Goal: Transaction & Acquisition: Purchase product/service

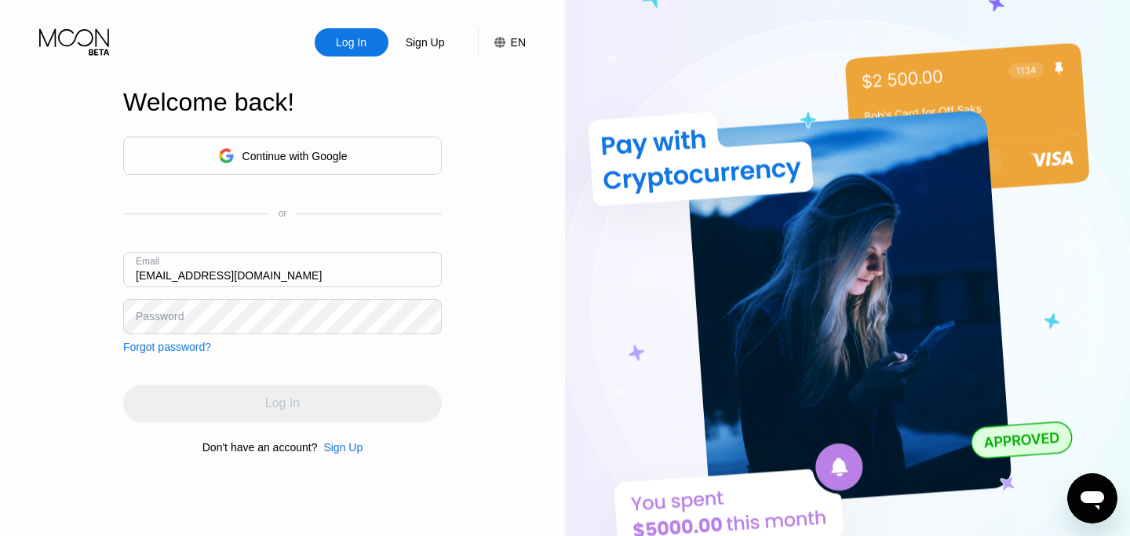
type input "[EMAIL_ADDRESS][DOMAIN_NAME]"
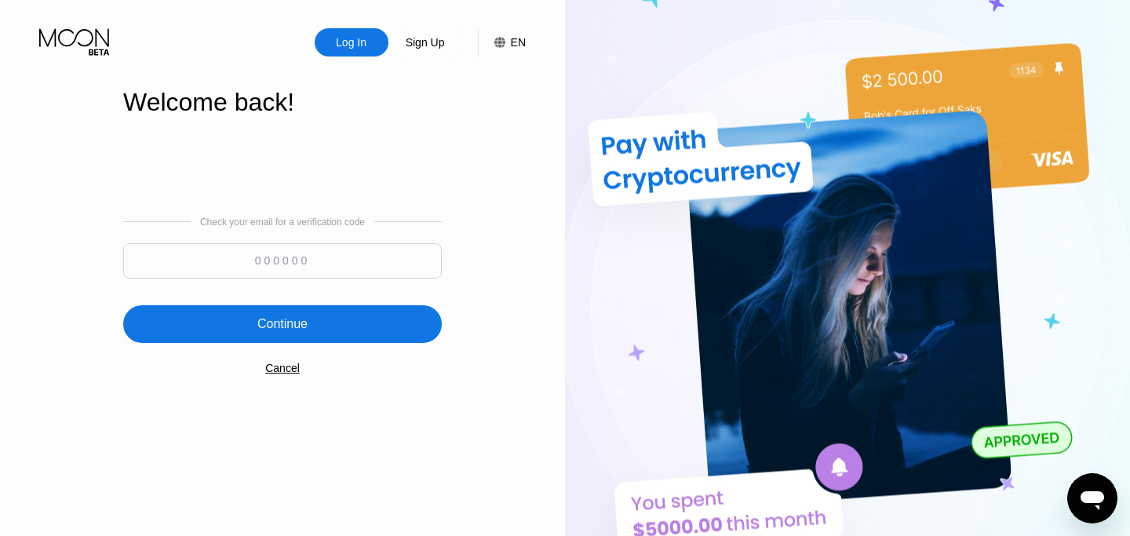
click at [373, 256] on input at bounding box center [282, 260] width 319 height 35
type input "716705"
click at [352, 323] on div "Continue" at bounding box center [282, 324] width 319 height 38
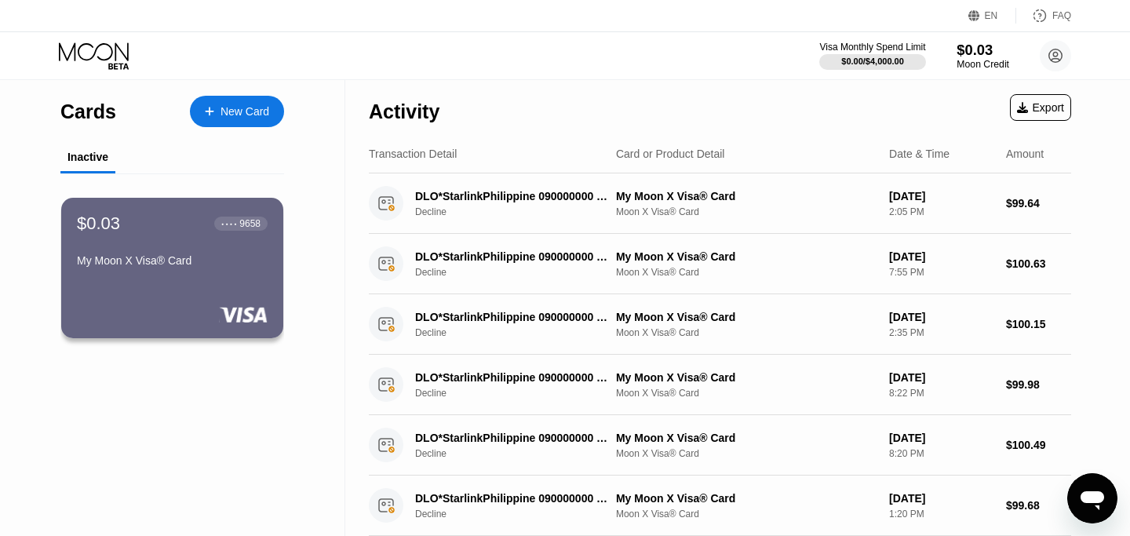
click at [982, 49] on div "$0.03" at bounding box center [982, 50] width 53 height 16
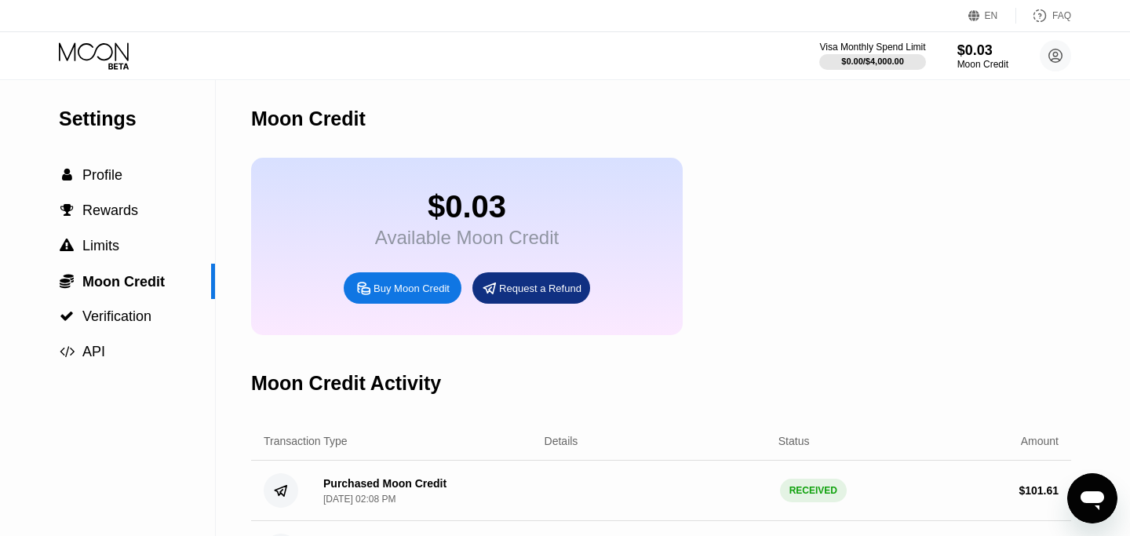
click at [384, 291] on div "Buy Moon Credit" at bounding box center [411, 288] width 76 height 13
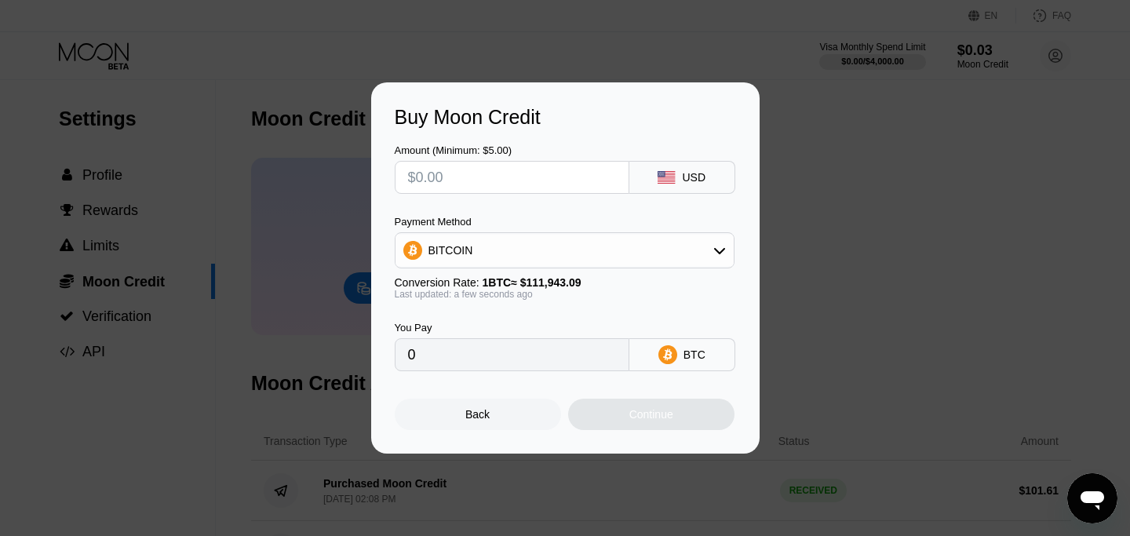
click at [516, 180] on input "text" at bounding box center [512, 177] width 208 height 31
type input "$1"
type input "0.00000894"
type input "$10"
type input "0.00008934"
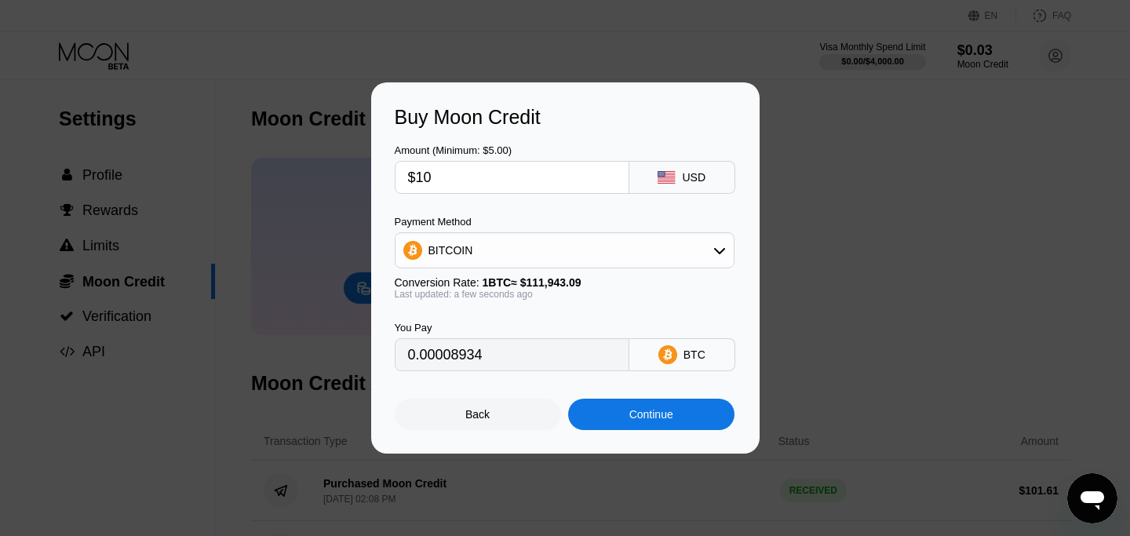
type input "$100"
type input "0.00089332"
type input "$100.2"
type input "0.00089510"
click at [647, 424] on div "Continue" at bounding box center [651, 414] width 166 height 31
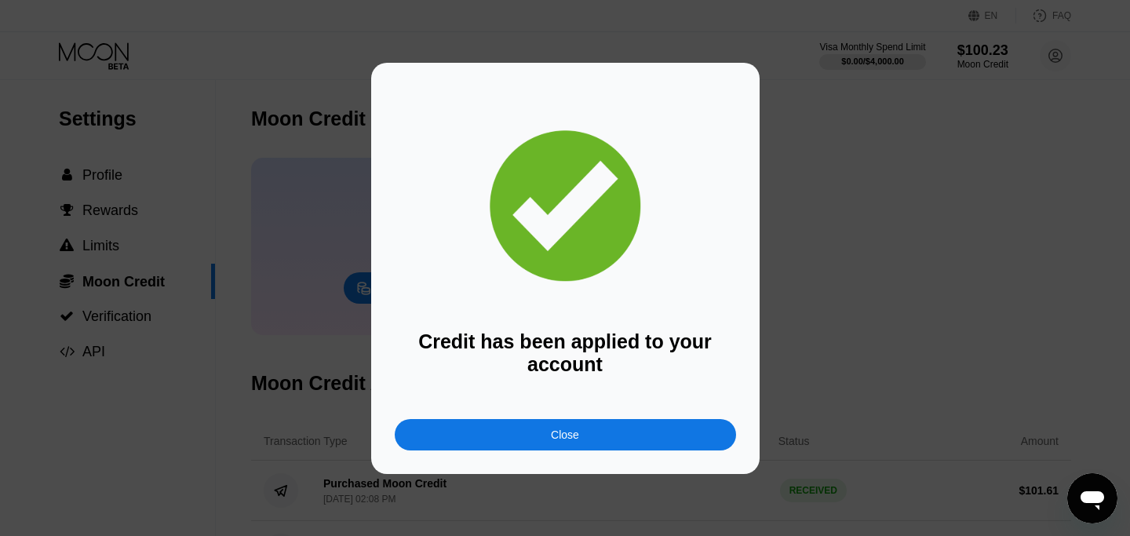
click at [658, 432] on div "Close" at bounding box center [565, 434] width 341 height 31
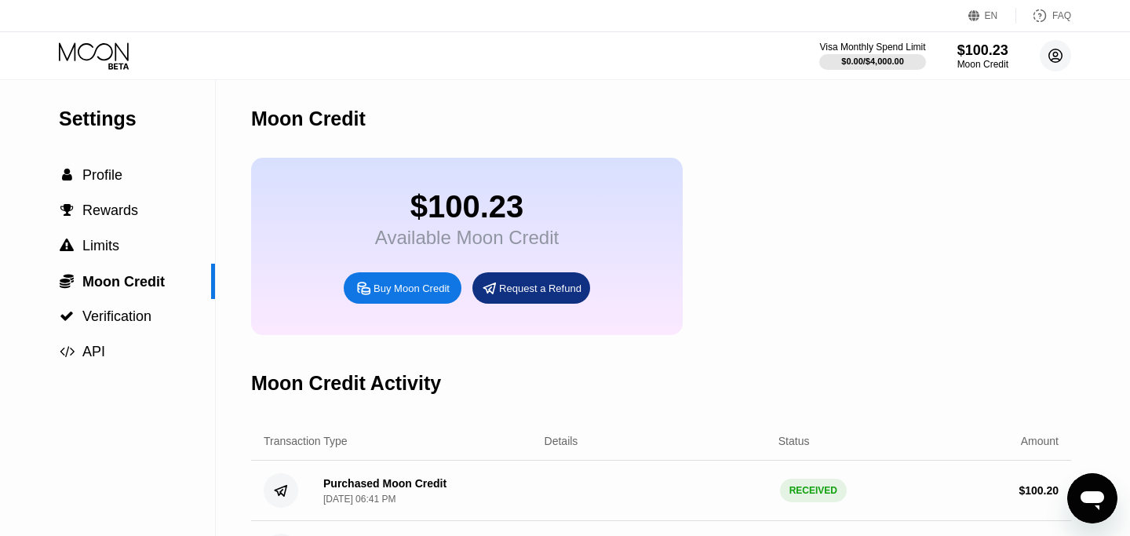
click at [1058, 63] on circle at bounding box center [1055, 55] width 31 height 31
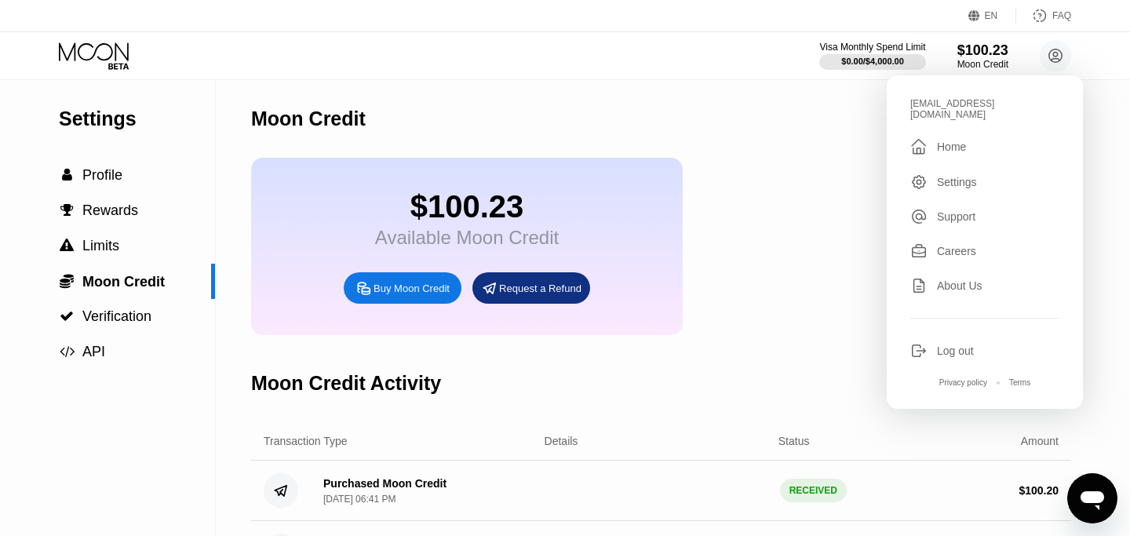
click at [941, 140] on div "Home" at bounding box center [951, 146] width 29 height 13
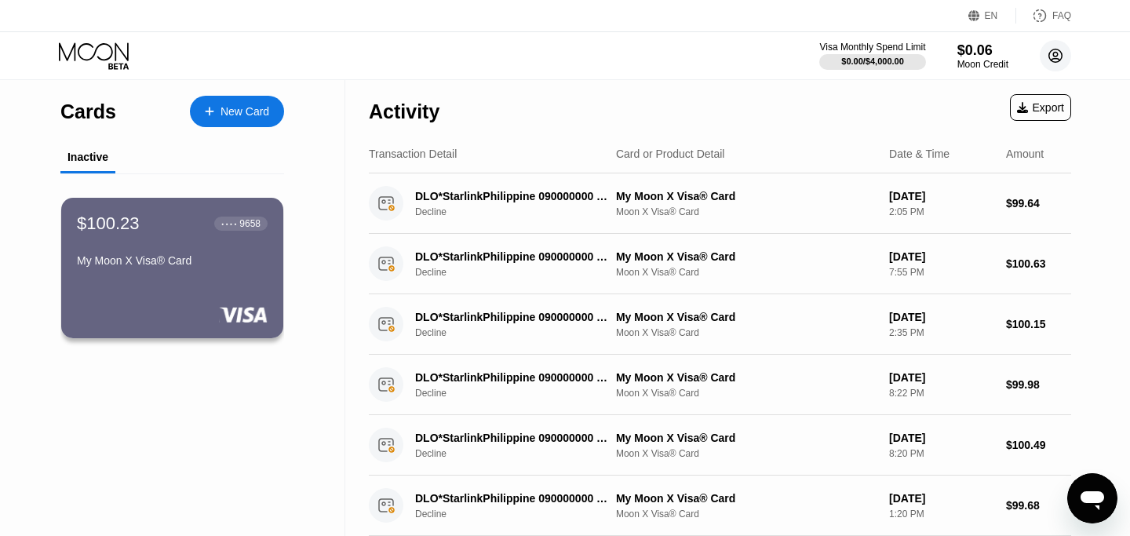
click at [1051, 58] on circle at bounding box center [1055, 55] width 31 height 31
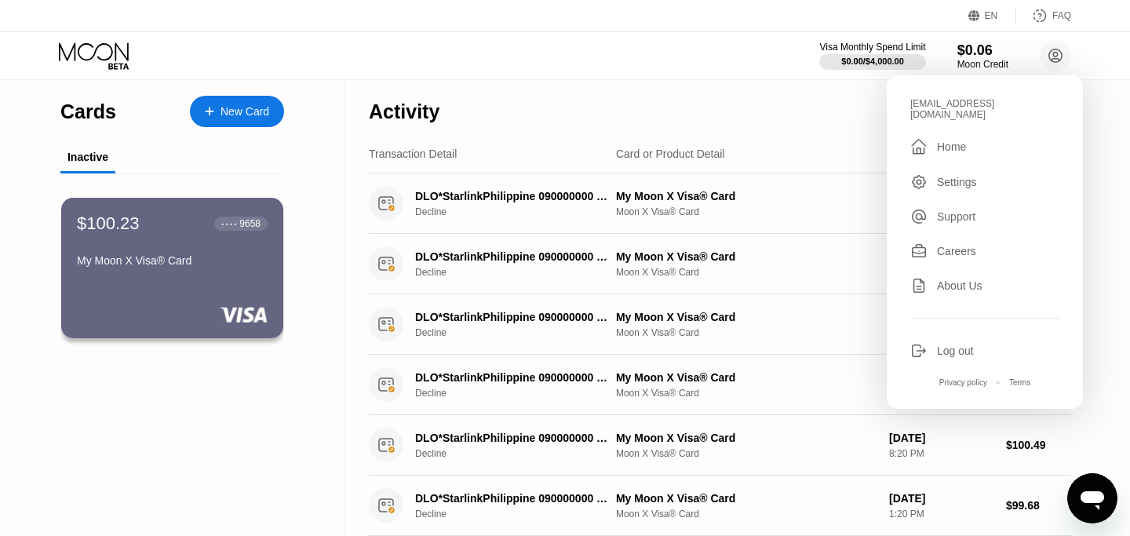
click at [942, 344] on div "Log out" at bounding box center [955, 350] width 37 height 13
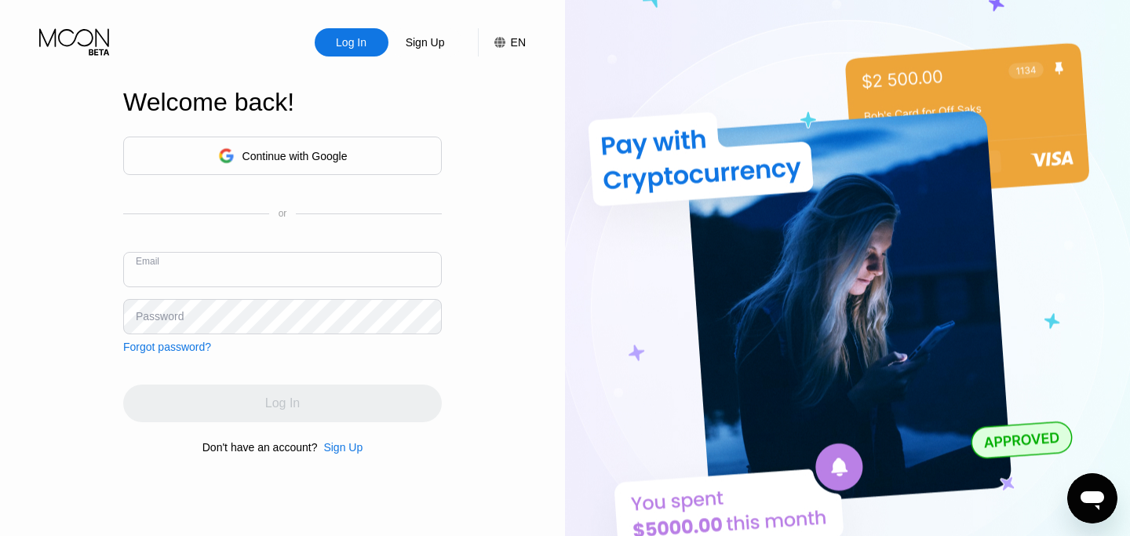
click at [61, 328] on div "Log In Sign Up EN Language Select an item Save Welcome back! Continue with Goog…" at bounding box center [282, 294] width 565 height 589
